Goal: Contribute content

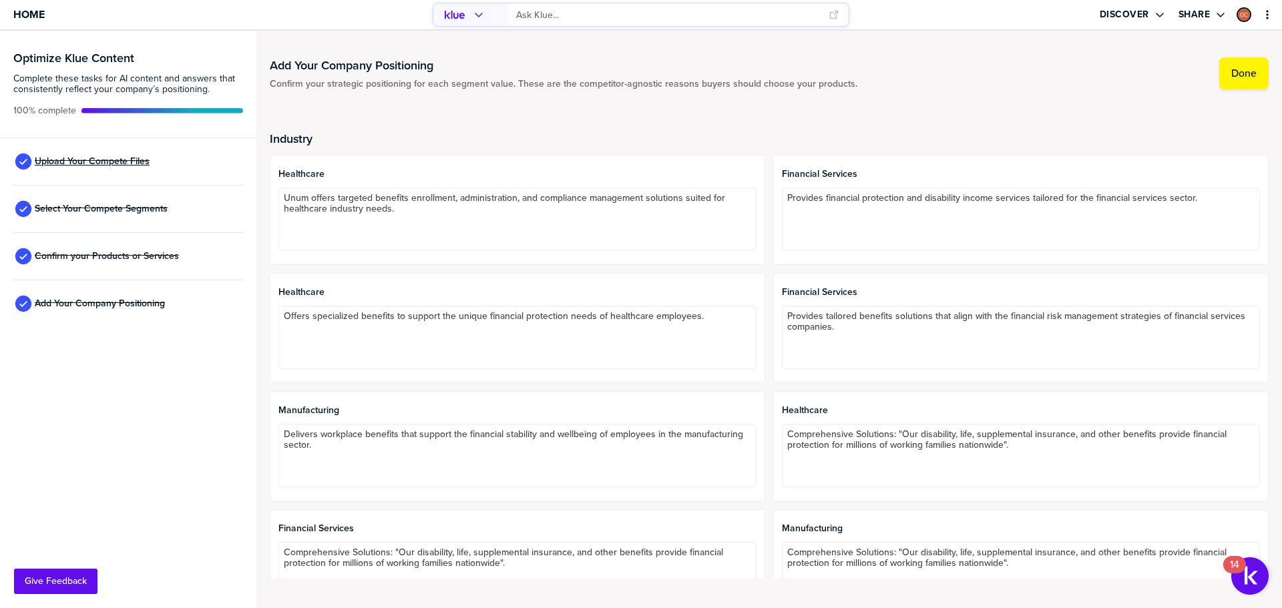
click at [105, 160] on span "Upload Your Compete Files" at bounding box center [92, 161] width 115 height 11
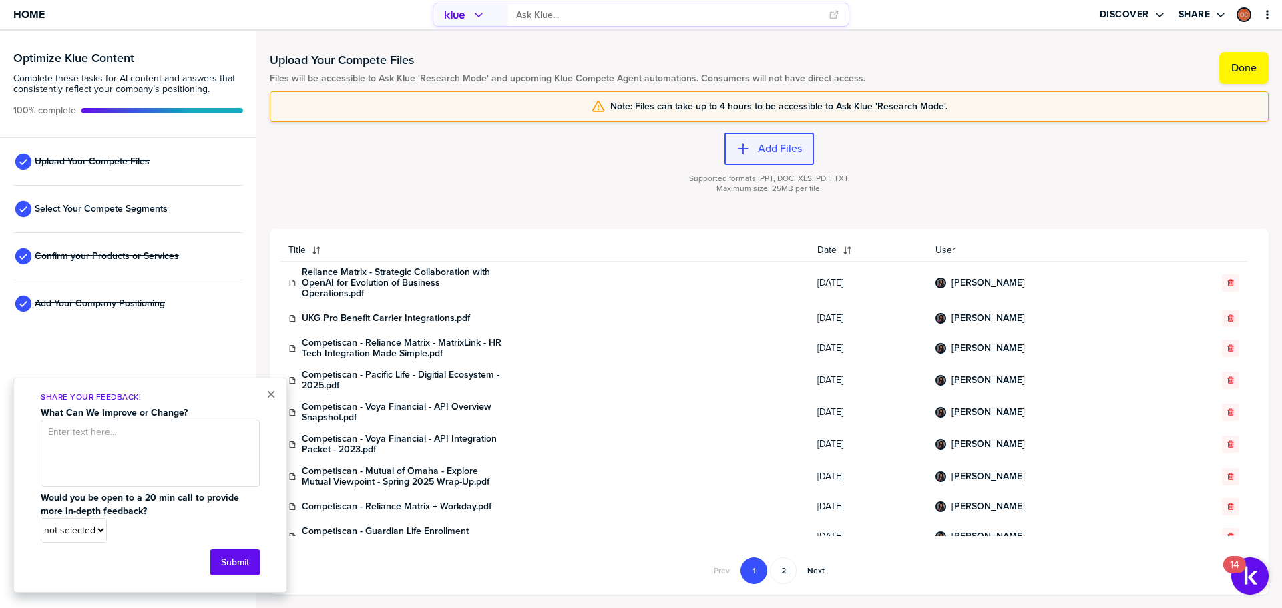
click at [771, 150] on label "Add Files" at bounding box center [780, 148] width 44 height 13
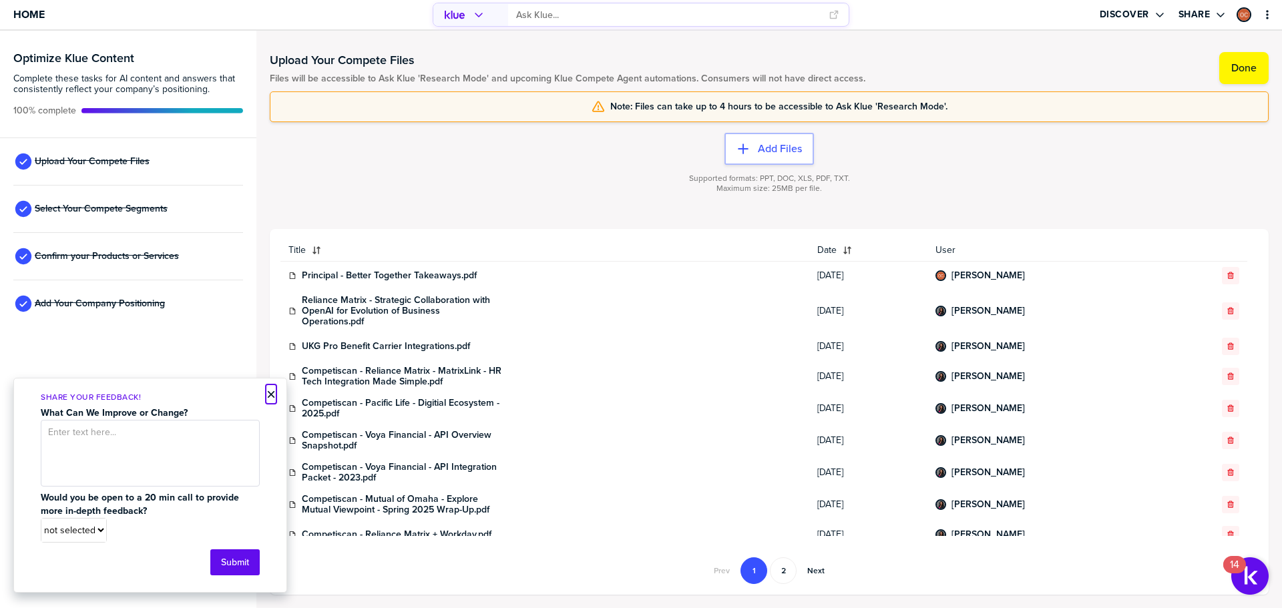
click at [270, 391] on button "×" at bounding box center [270, 395] width 9 height 16
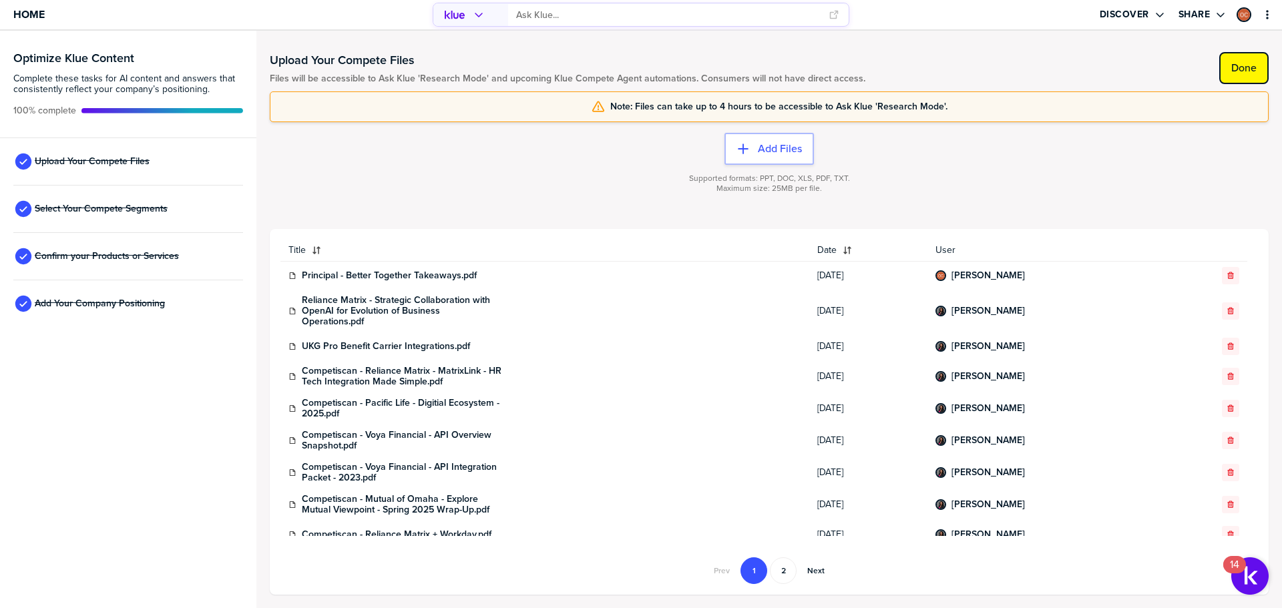
click at [1241, 71] on label "Done" at bounding box center [1243, 67] width 25 height 13
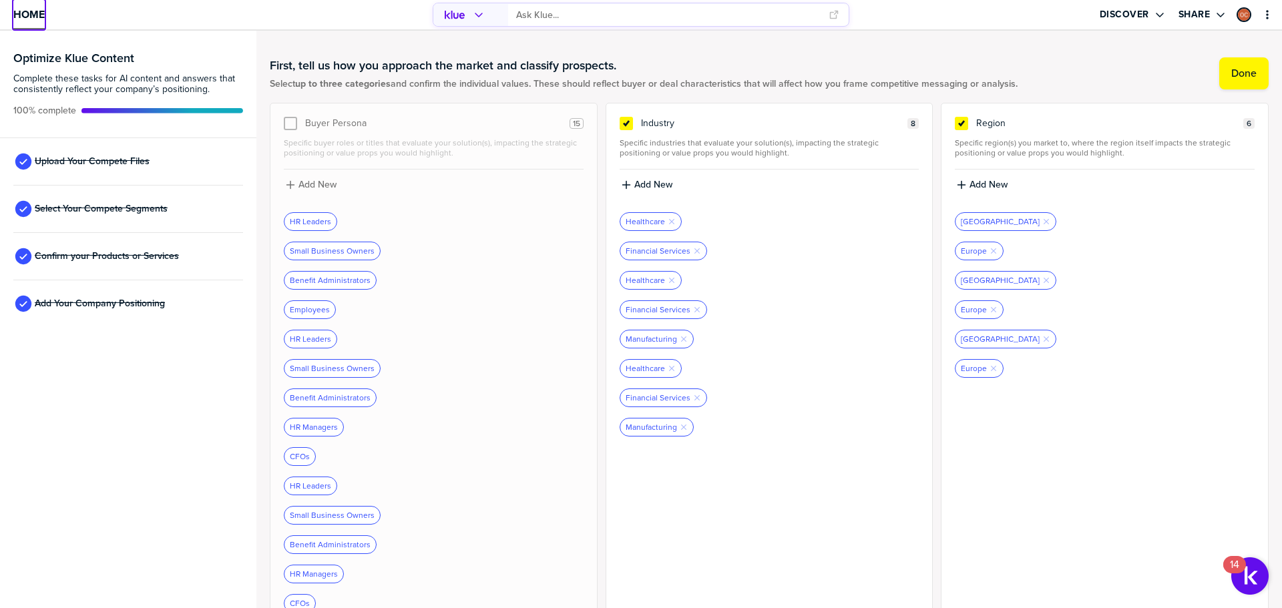
click at [33, 15] on span "Home" at bounding box center [28, 14] width 31 height 11
